Goal: Transaction & Acquisition: Purchase product/service

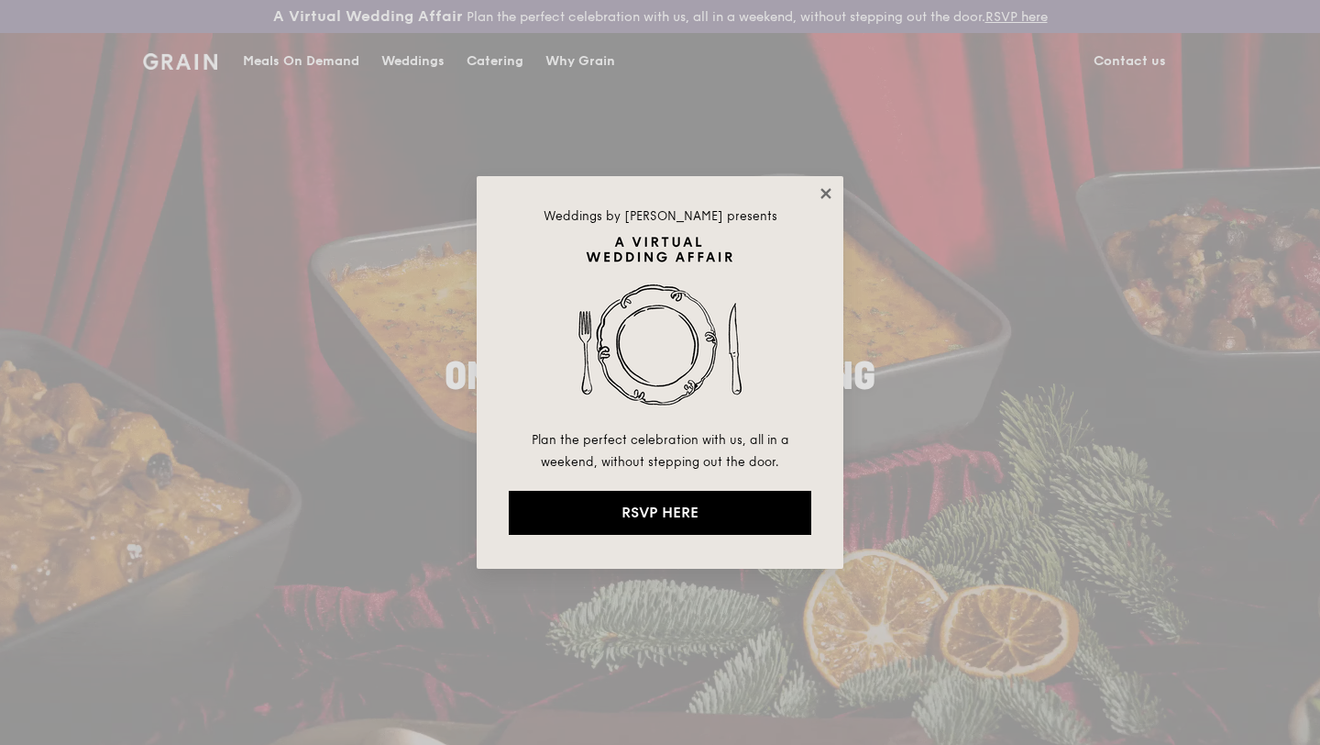
click at [822, 193] on icon at bounding box center [826, 193] width 17 height 17
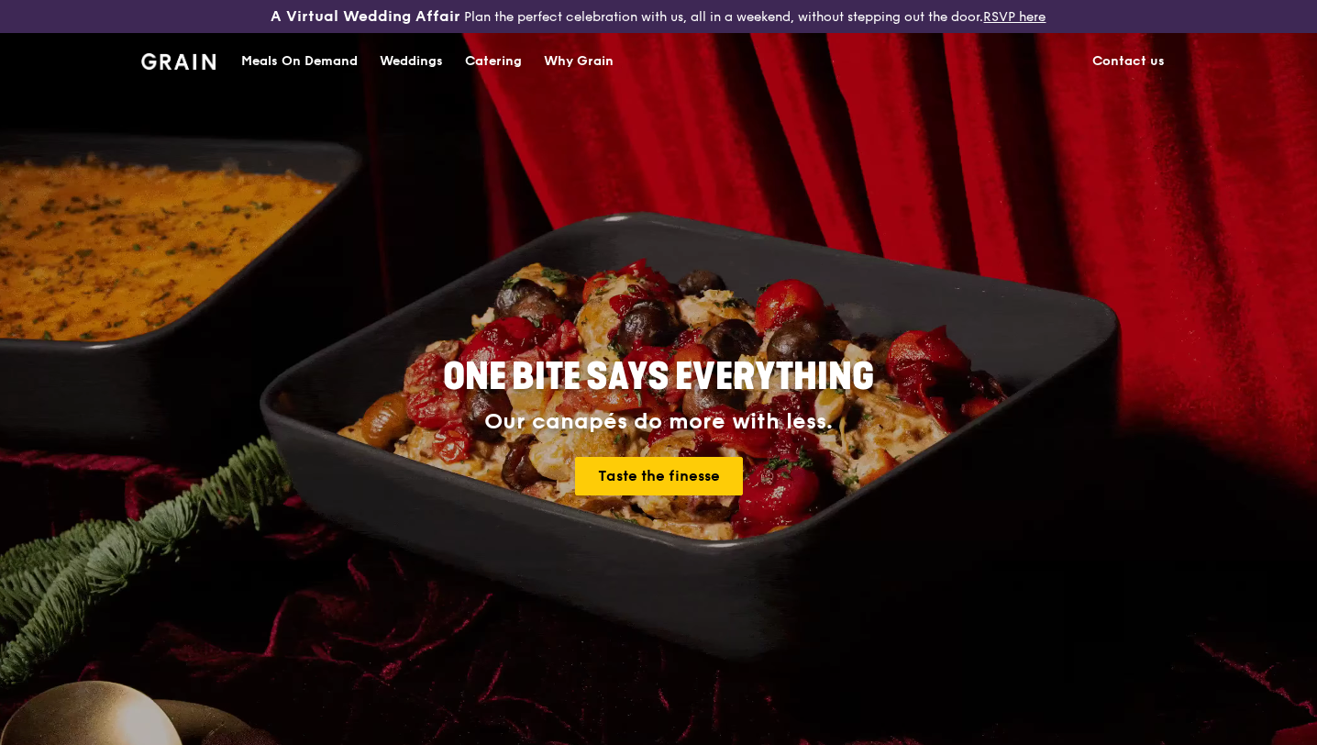
click at [312, 62] on div "Meals On Demand" at bounding box center [299, 61] width 116 height 55
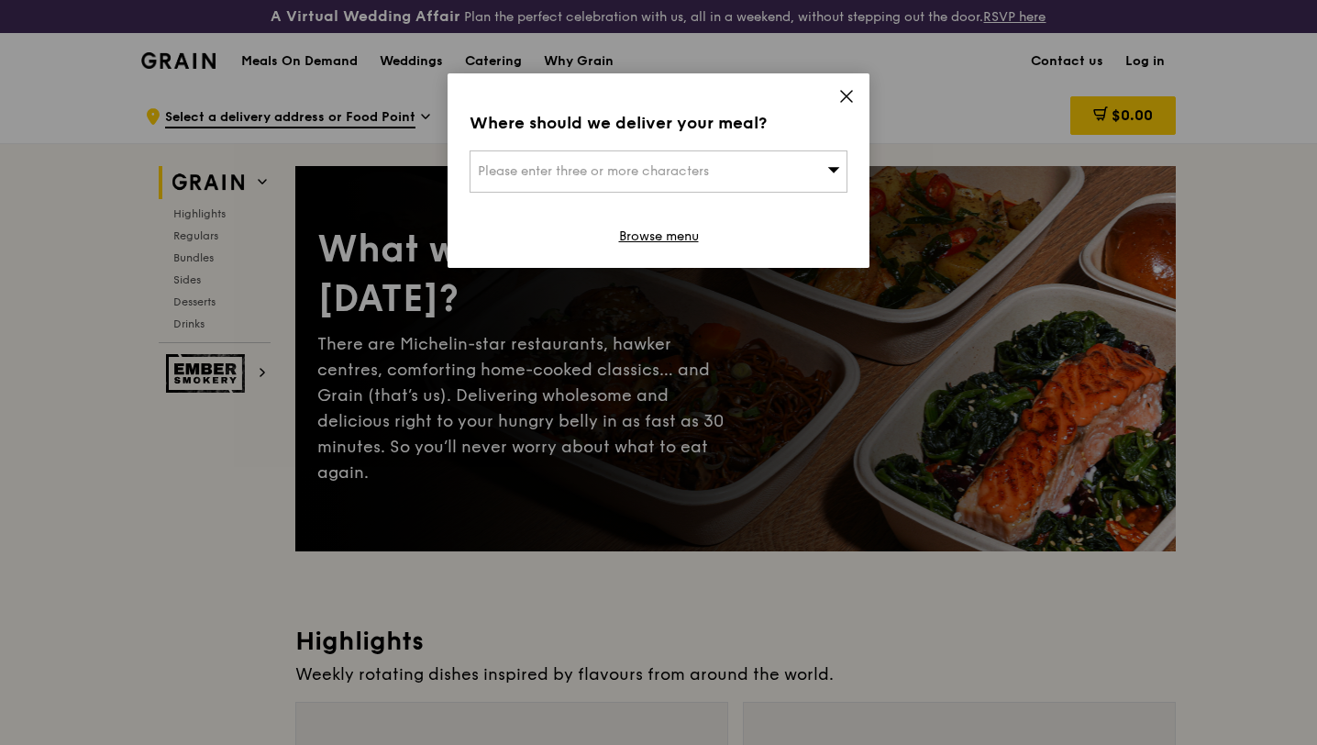
click at [758, 173] on div "Please enter three or more characters" at bounding box center [658, 171] width 378 height 42
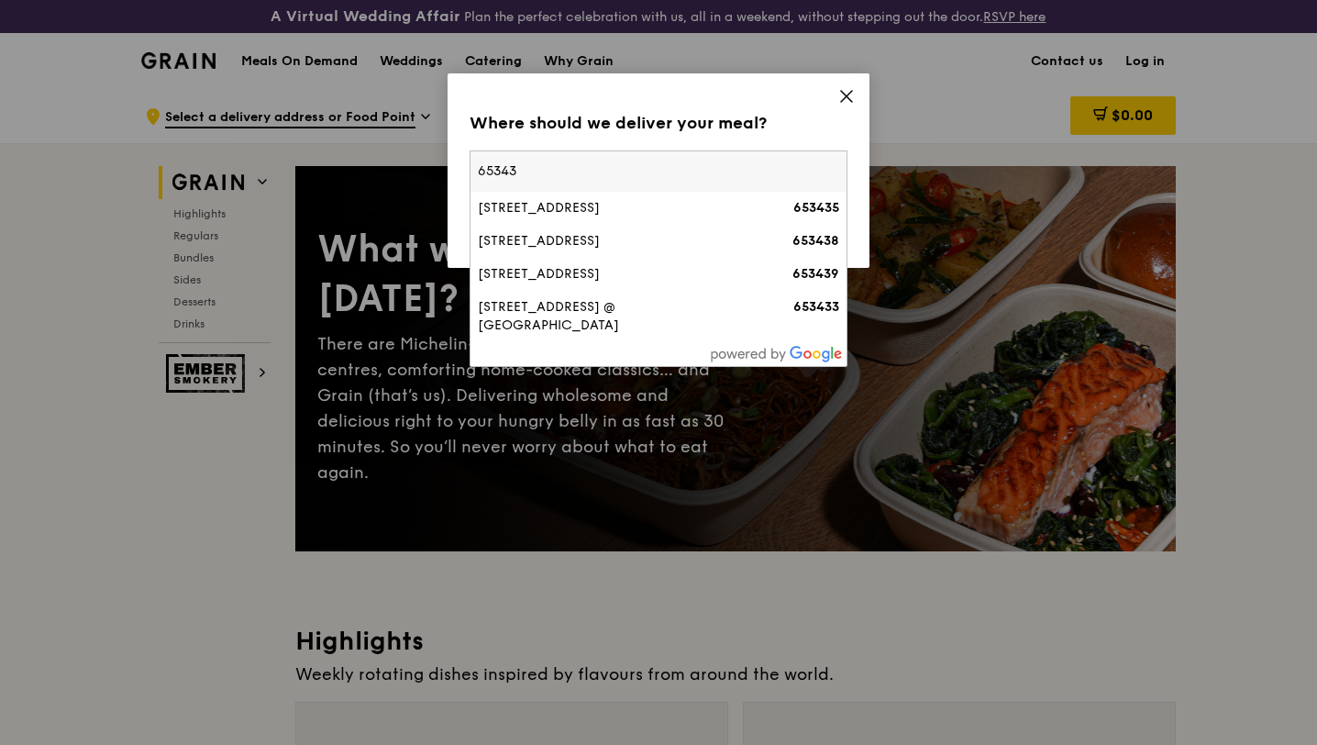
type input "653439"
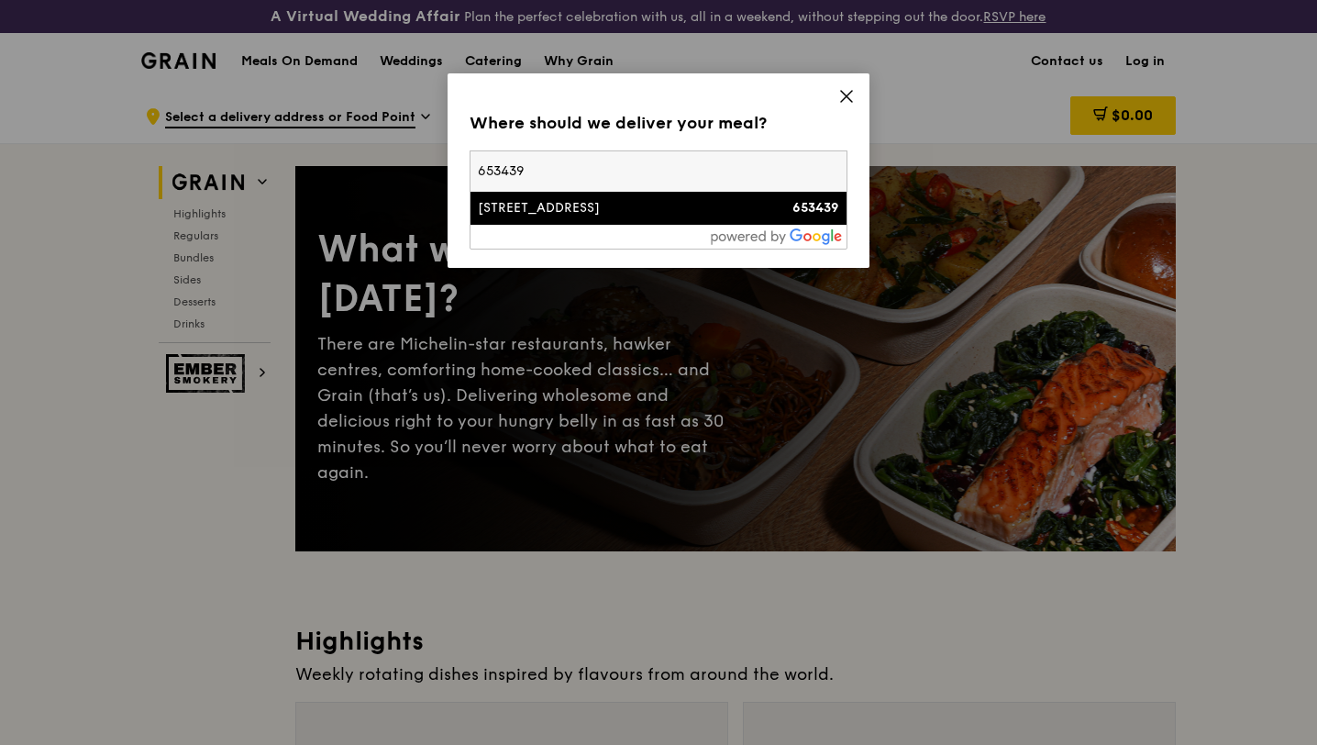
click at [758, 214] on div "653439" at bounding box center [794, 208] width 91 height 18
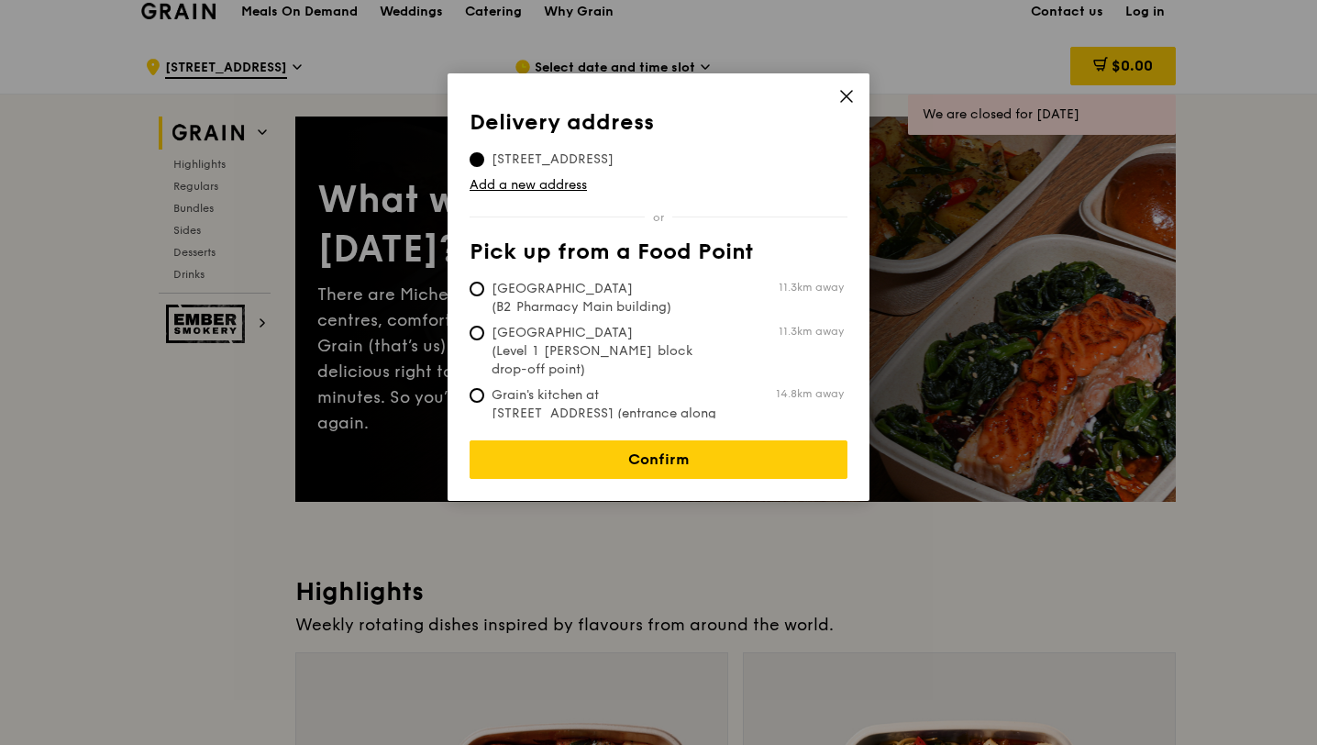
scroll to position [51, 0]
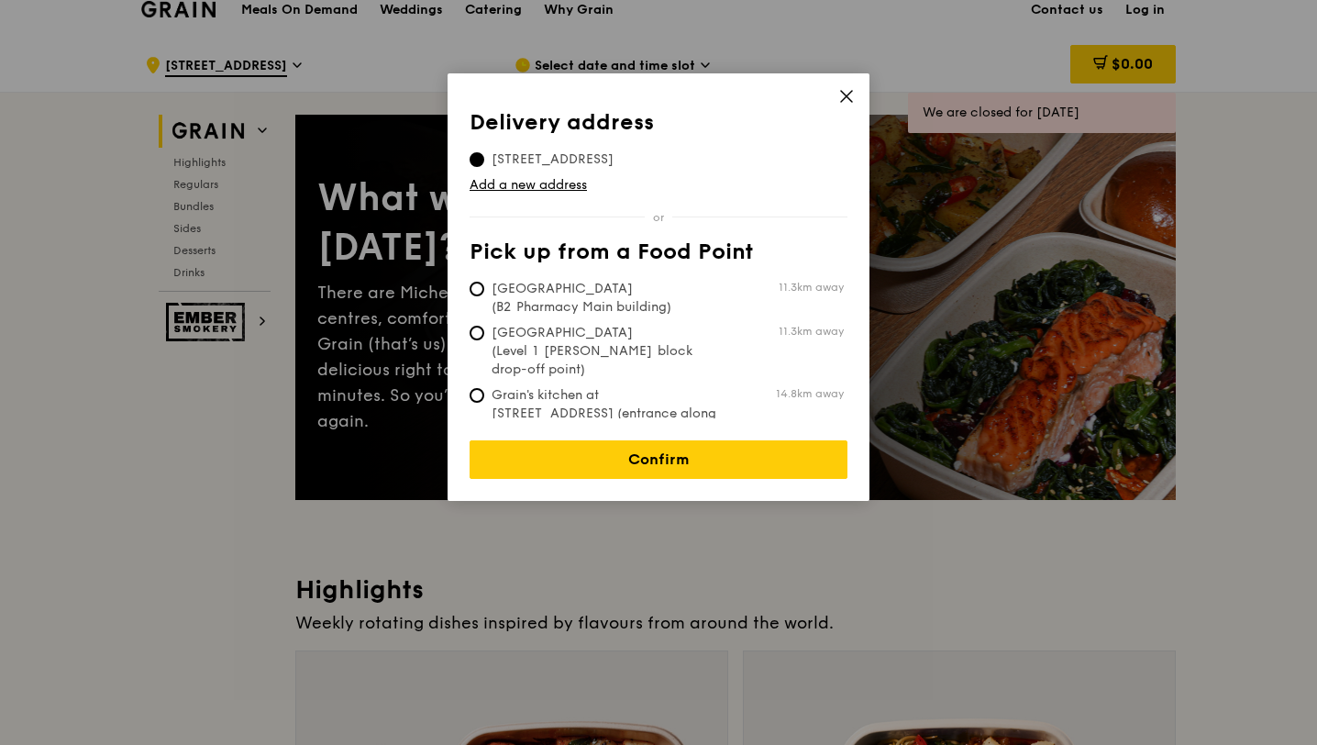
click at [724, 386] on span "Grain's kitchen at [STREET_ADDRESS] (entrance along [PERSON_NAME][GEOGRAPHIC_DA…" at bounding box center [605, 422] width 273 height 73
click at [484, 388] on input "Grain's kitchen at [STREET_ADDRESS] (entrance along [PERSON_NAME][GEOGRAPHIC_DA…" at bounding box center [476, 395] width 15 height 15
radio input "true"
click at [635, 157] on span "[STREET_ADDRESS]" at bounding box center [552, 159] width 166 height 18
click at [484, 157] on input "[STREET_ADDRESS]" at bounding box center [476, 159] width 15 height 15
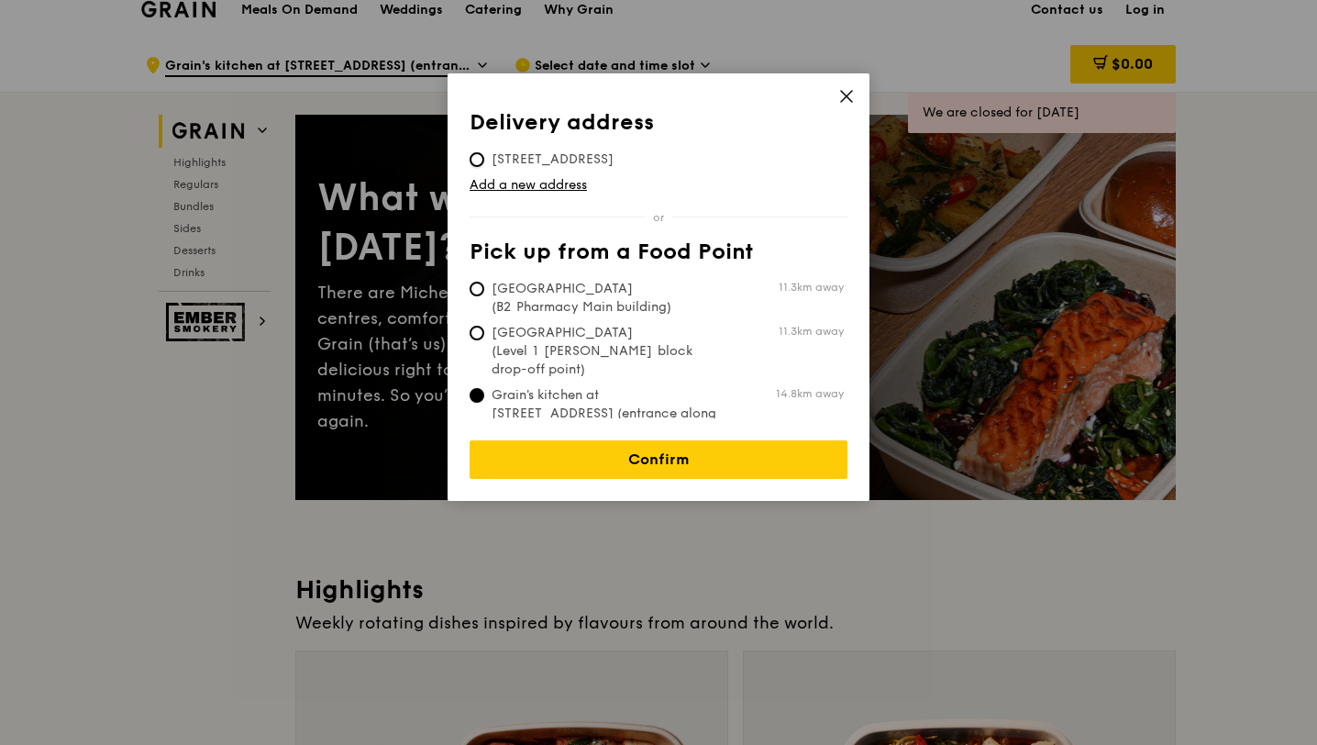
radio input "true"
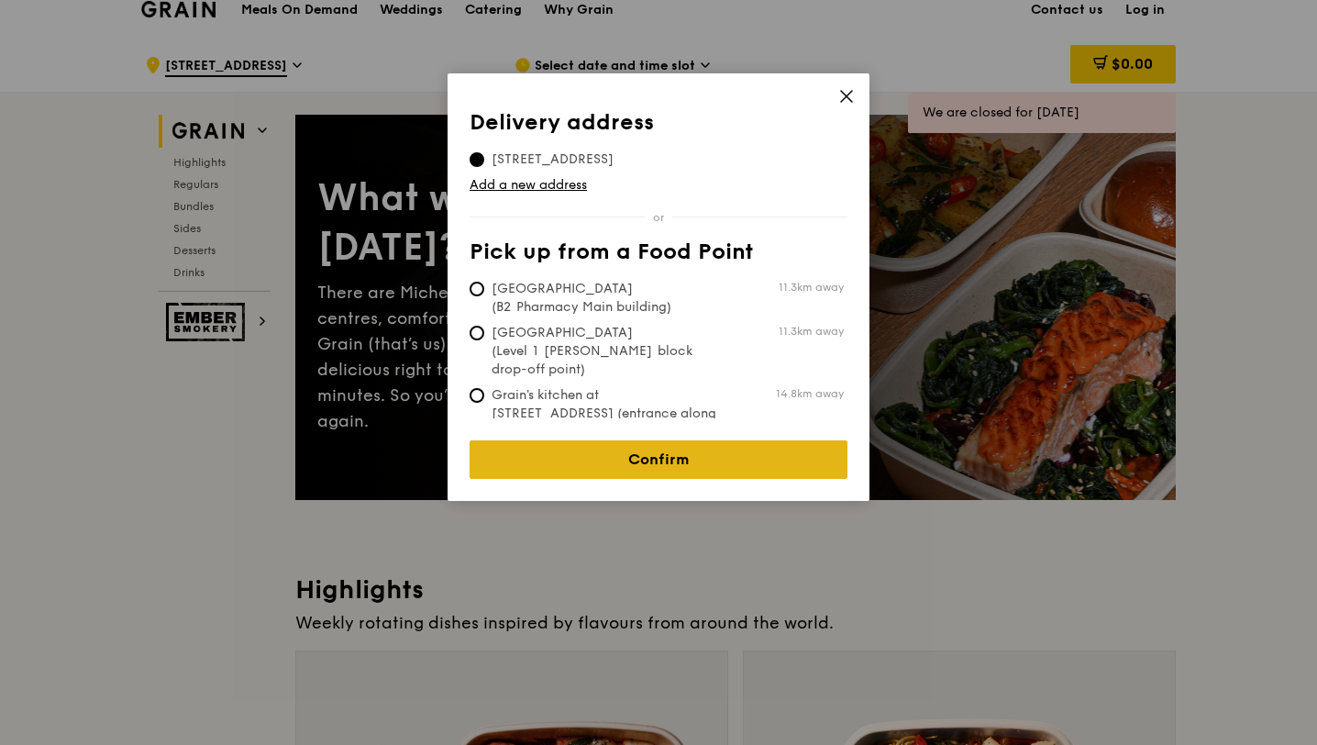
click at [647, 447] on link "Confirm" at bounding box center [658, 459] width 378 height 39
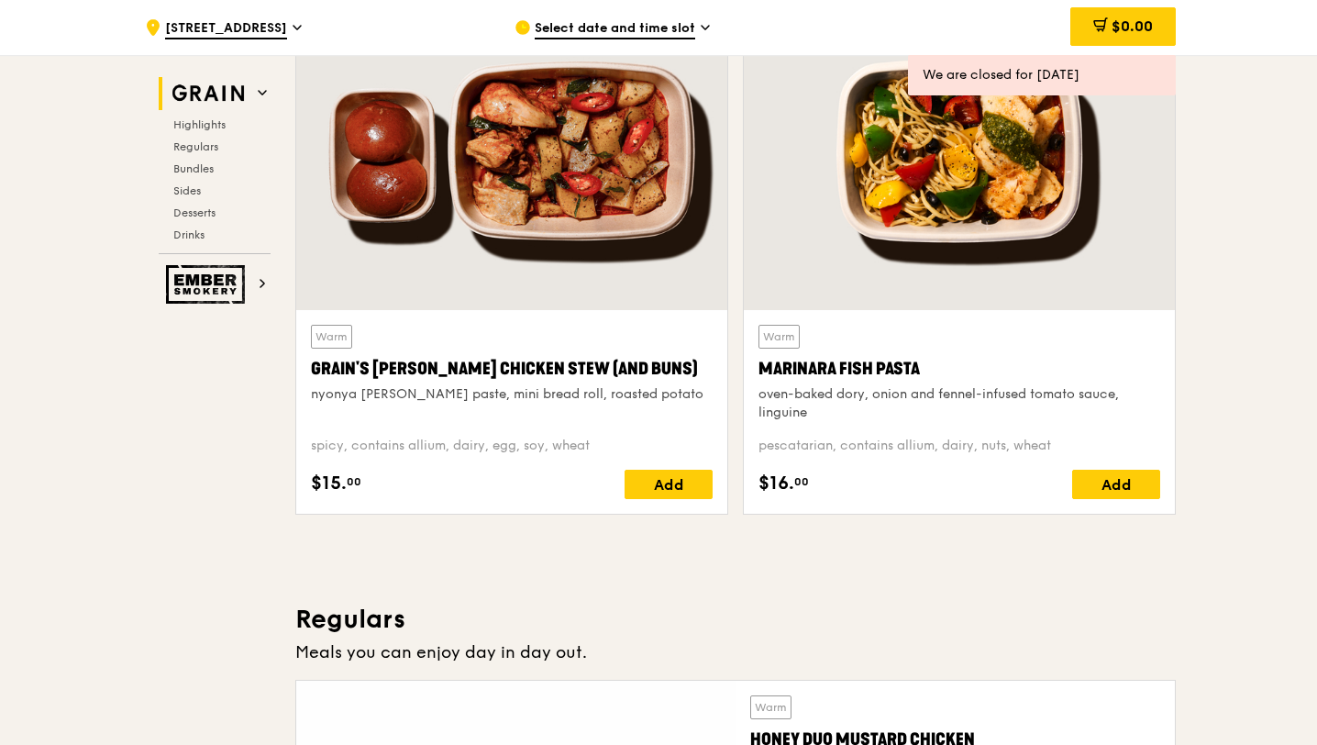
scroll to position [832, 0]
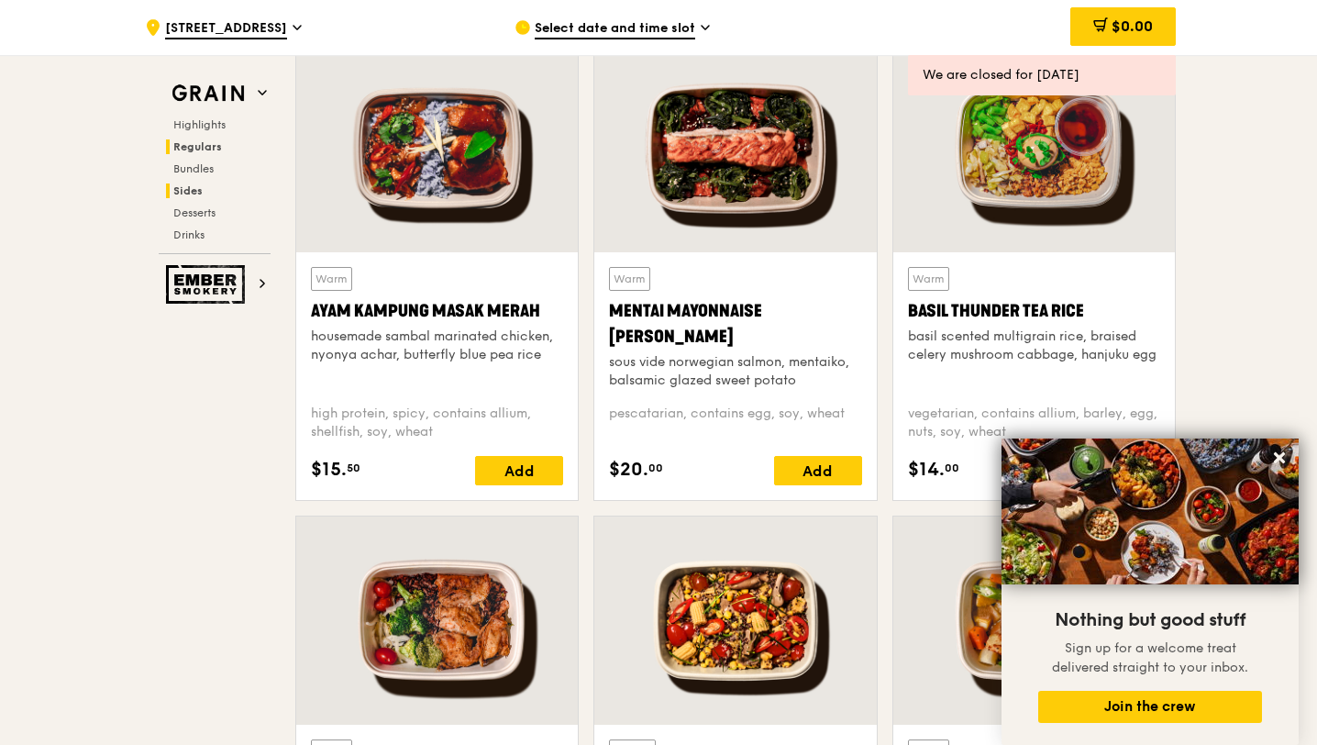
click at [174, 191] on span "Sides" at bounding box center [187, 190] width 29 height 13
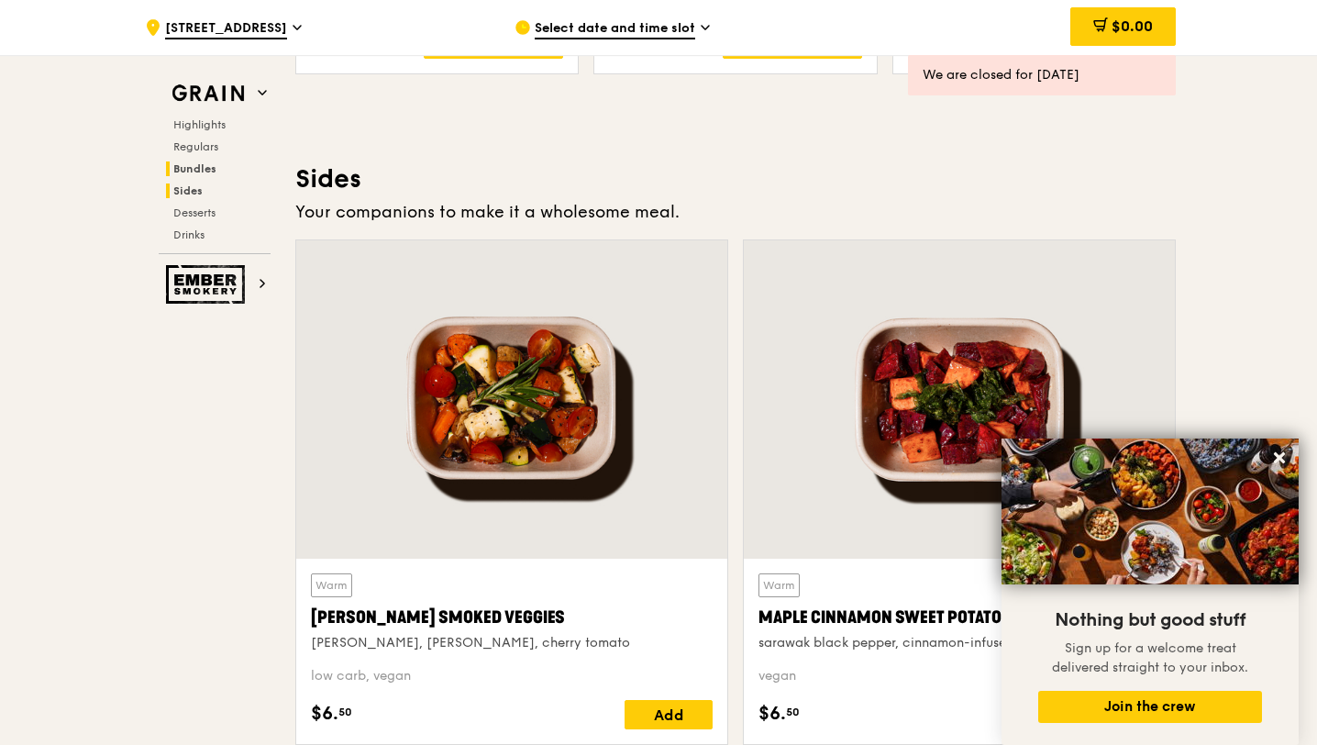
scroll to position [4118, 0]
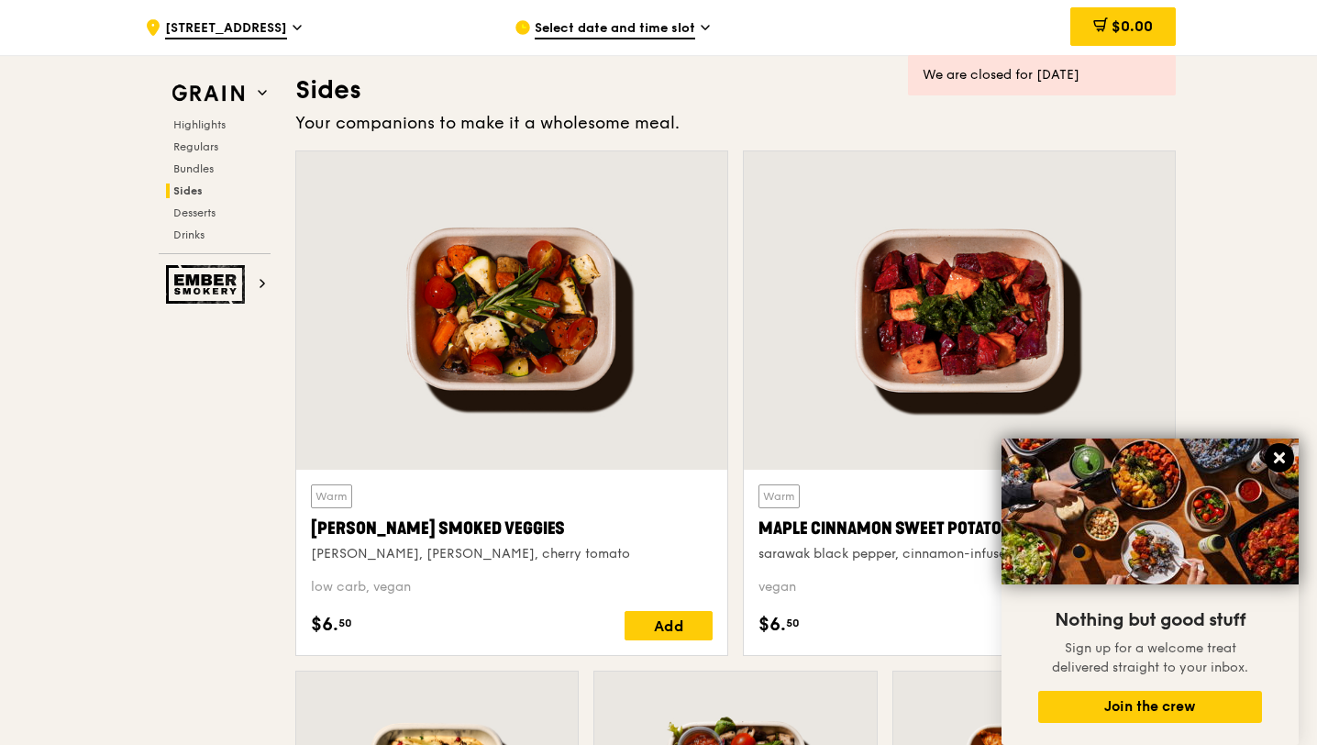
click at [1286, 456] on icon at bounding box center [1279, 457] width 17 height 17
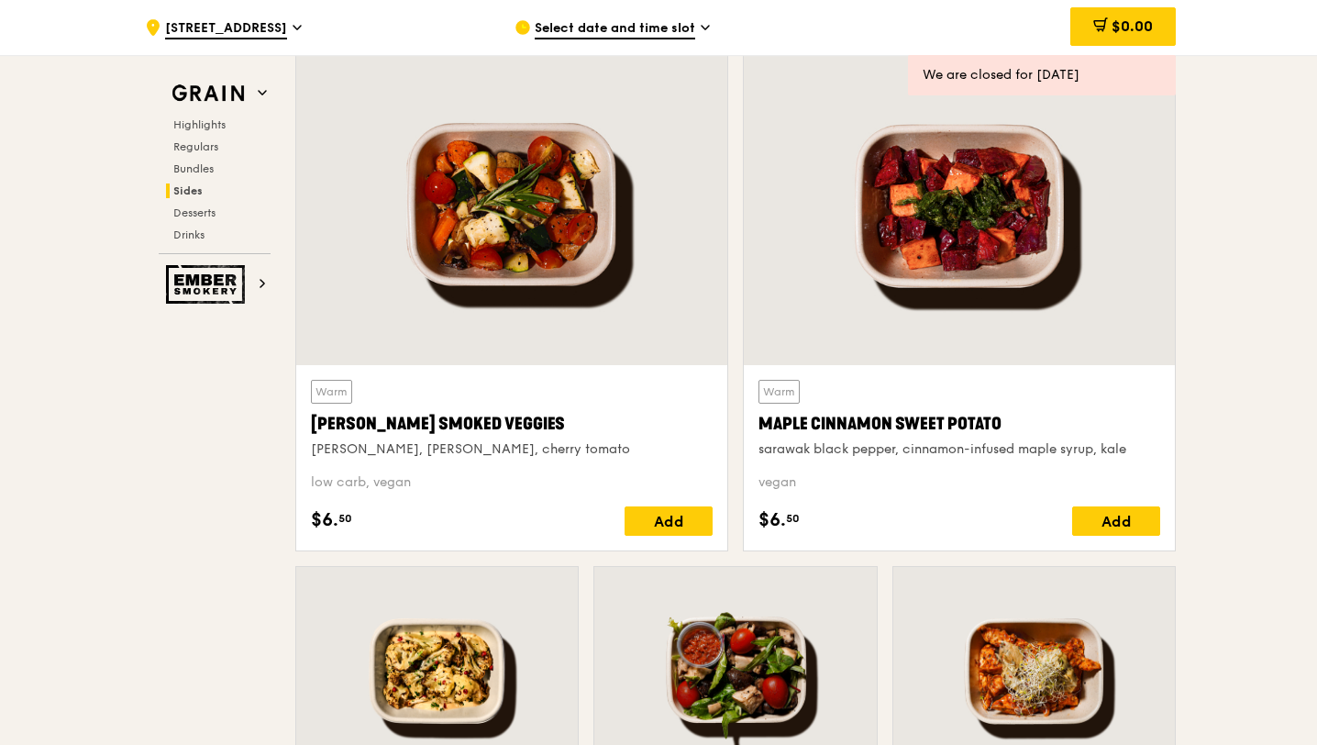
scroll to position [4215, 0]
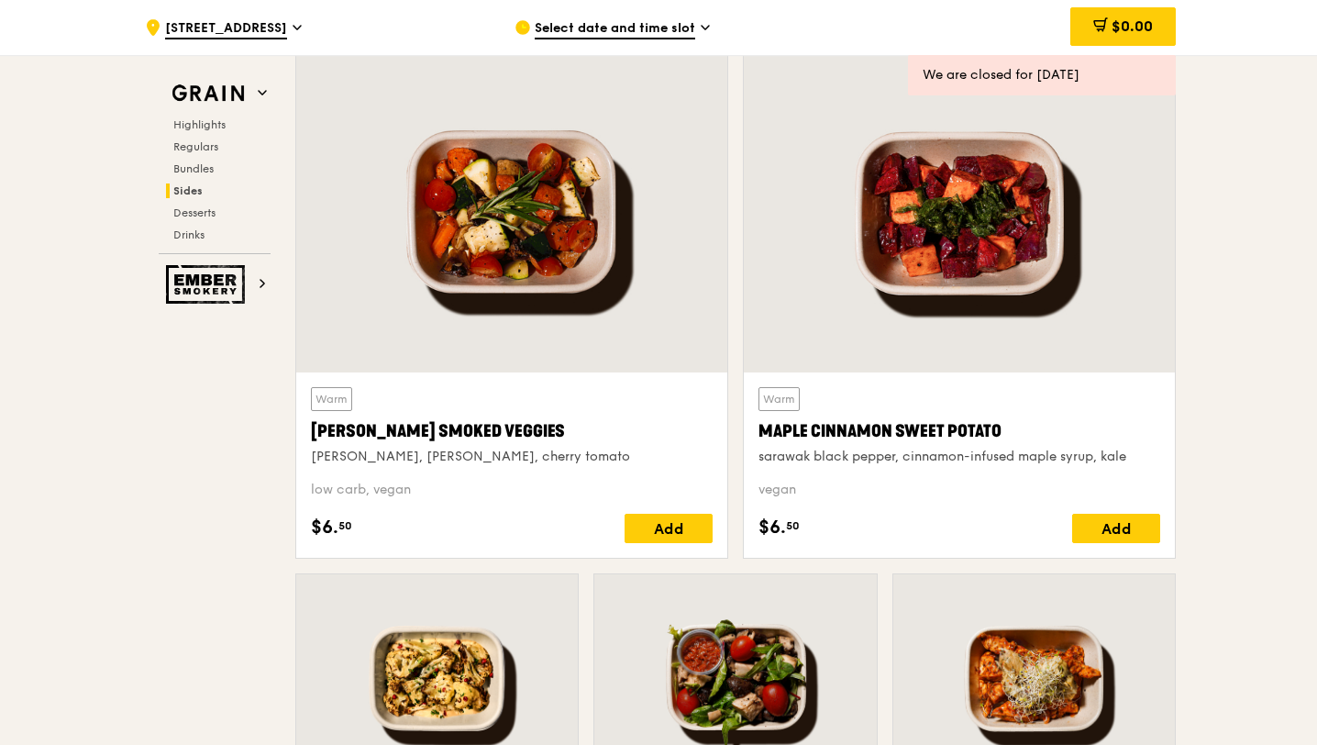
click at [824, 429] on div "Maple Cinnamon Sweet Potato" at bounding box center [959, 431] width 402 height 26
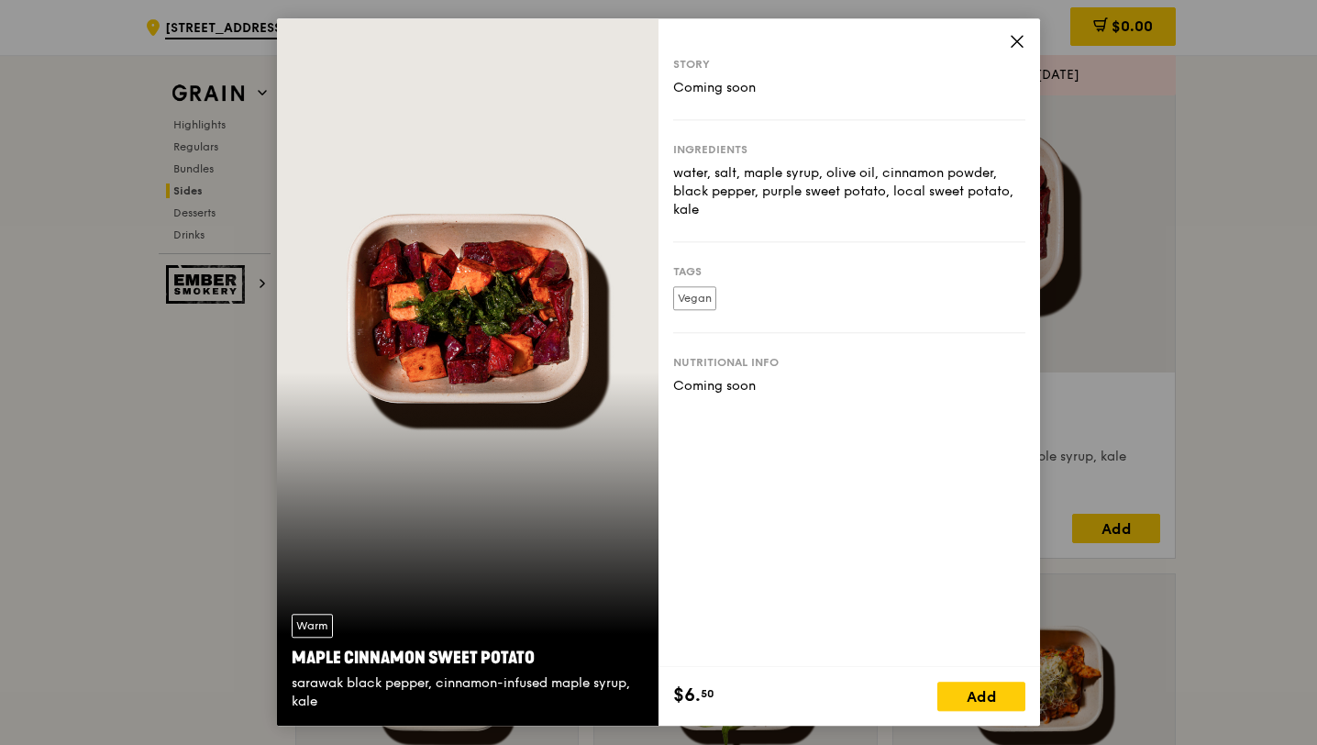
click at [1015, 42] on icon at bounding box center [1017, 41] width 17 height 17
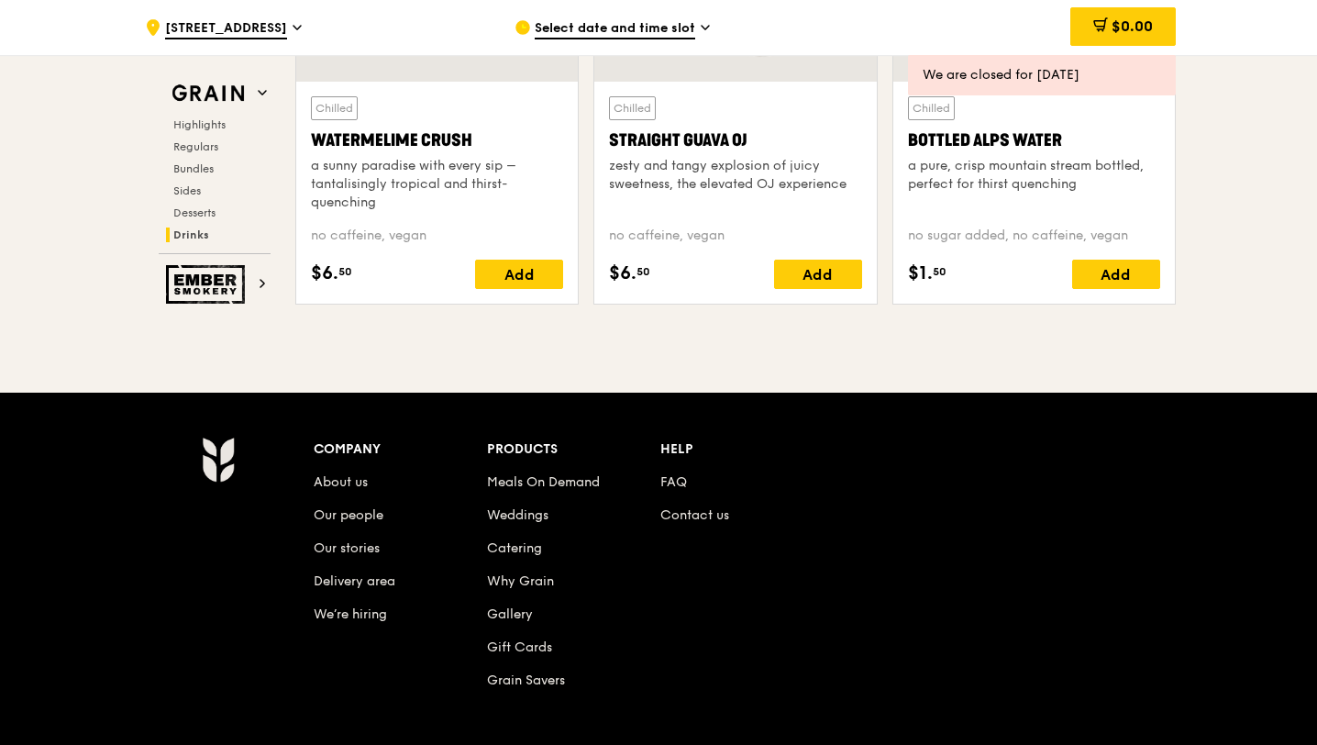
scroll to position [7701, 0]
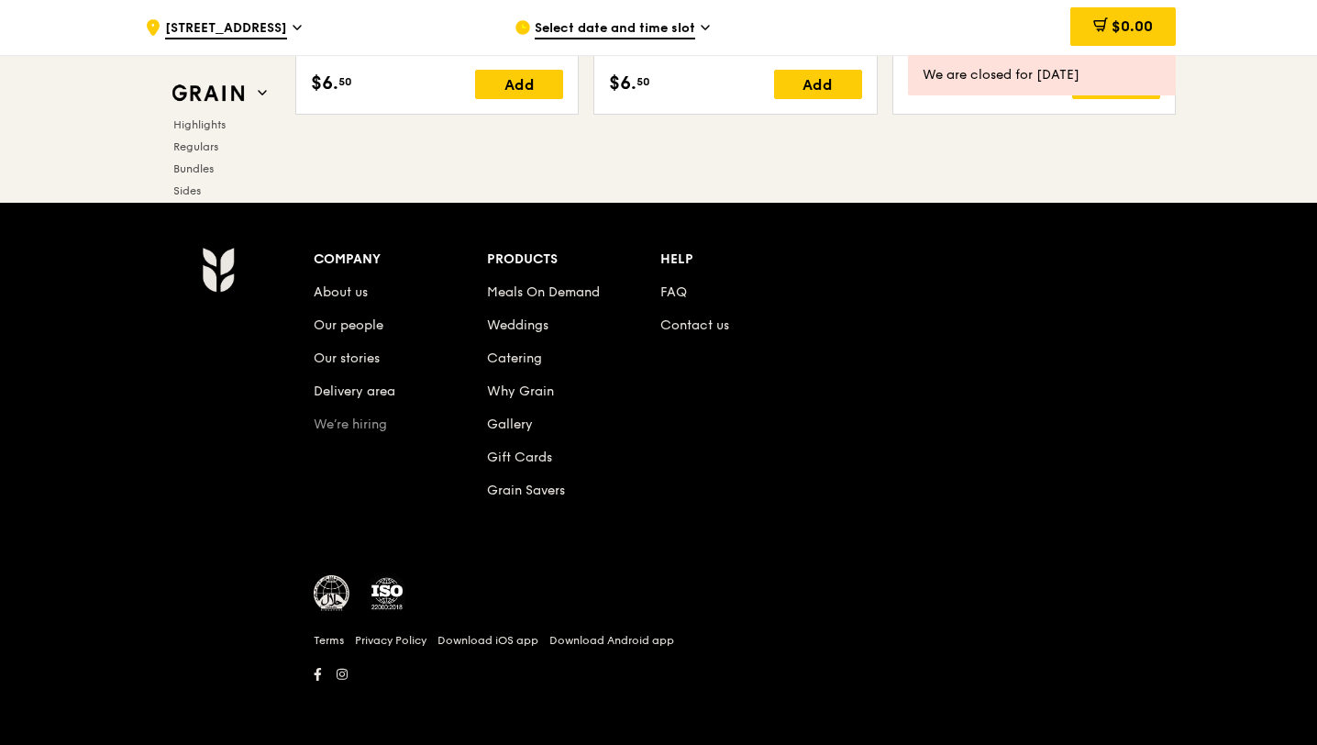
click at [359, 431] on link "We’re hiring" at bounding box center [350, 424] width 73 height 16
